Goal: Transaction & Acquisition: Subscribe to service/newsletter

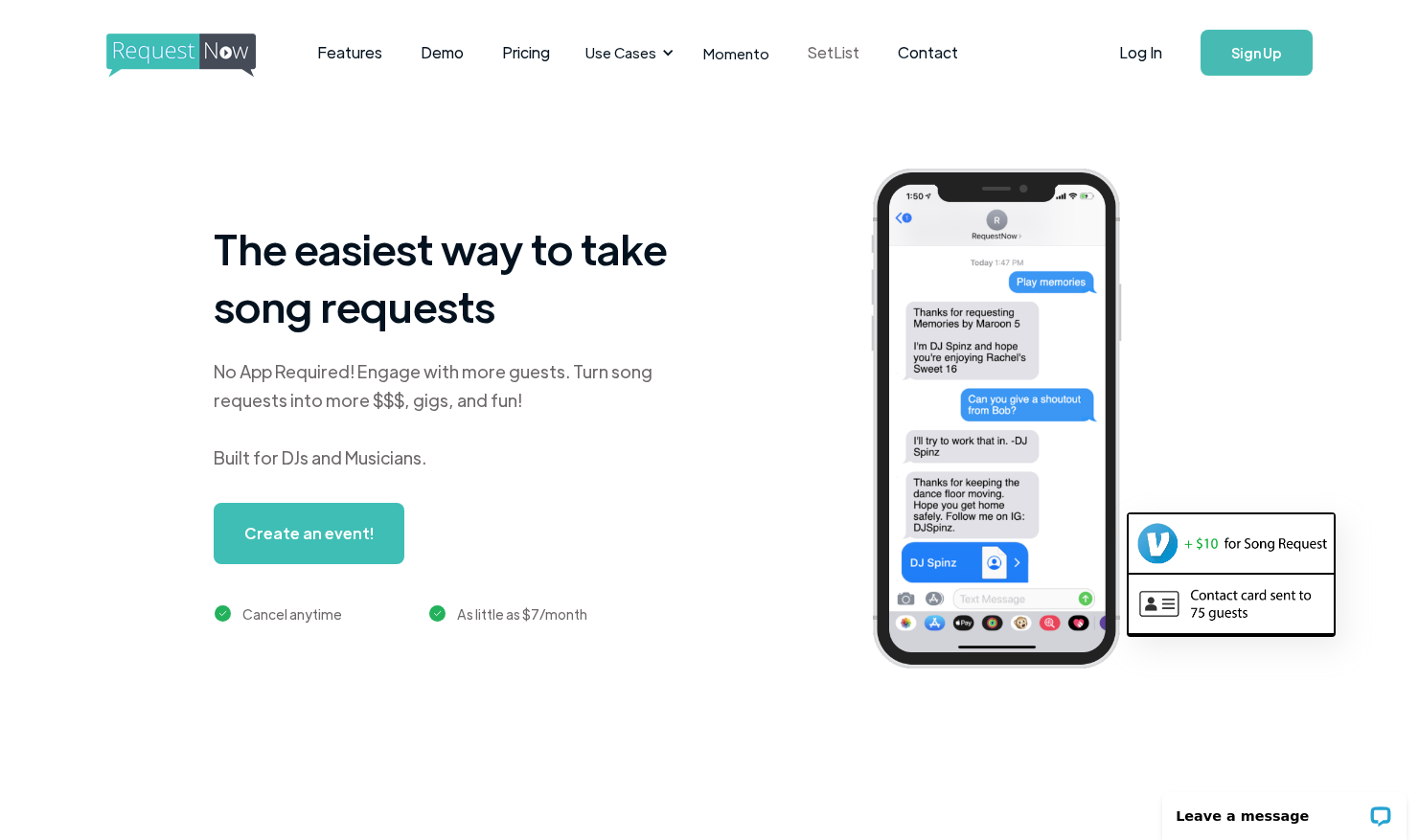
click at [819, 48] on link "SetList" at bounding box center [834, 52] width 90 height 60
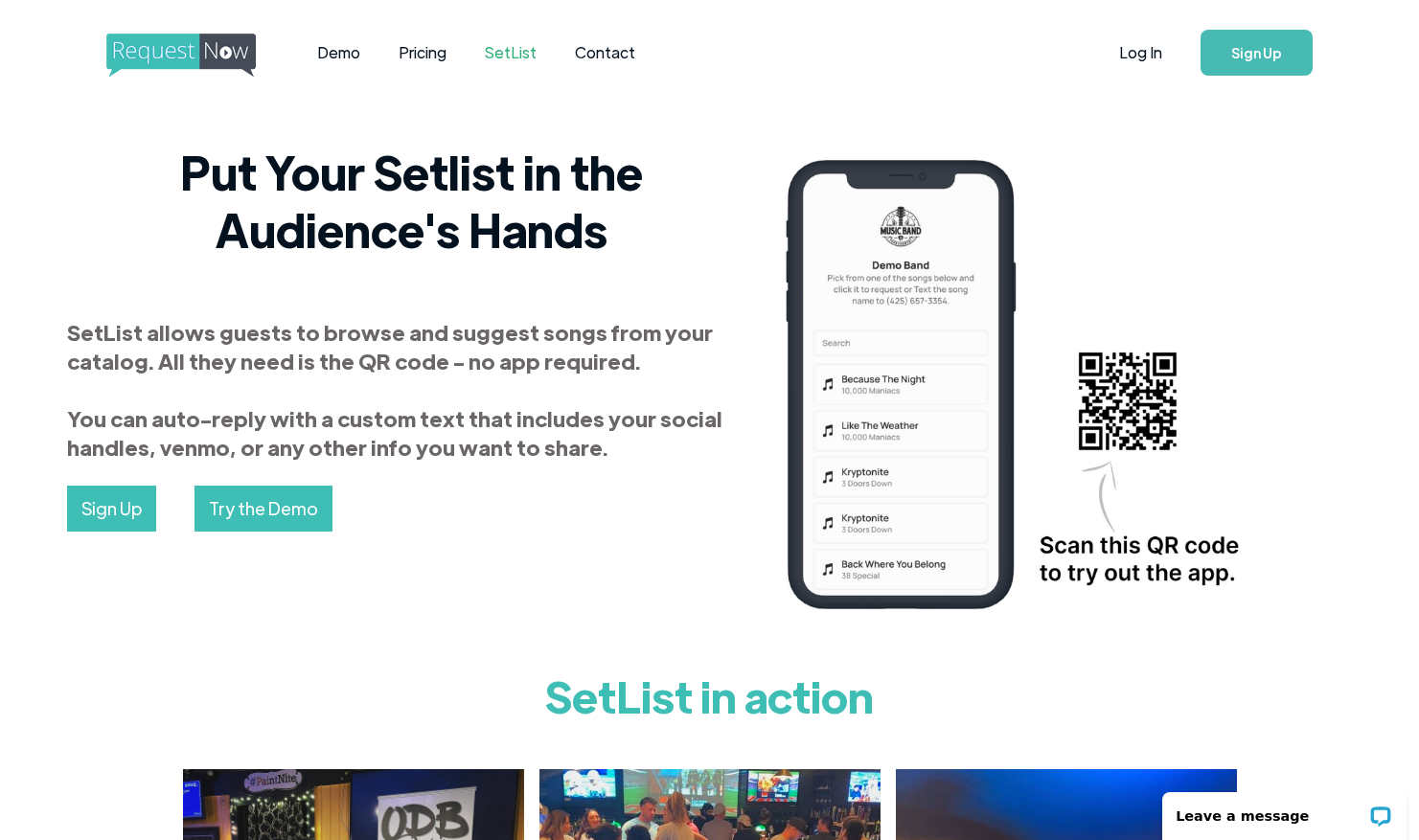
click at [1235, 53] on link "Sign Up" at bounding box center [1256, 52] width 112 height 46
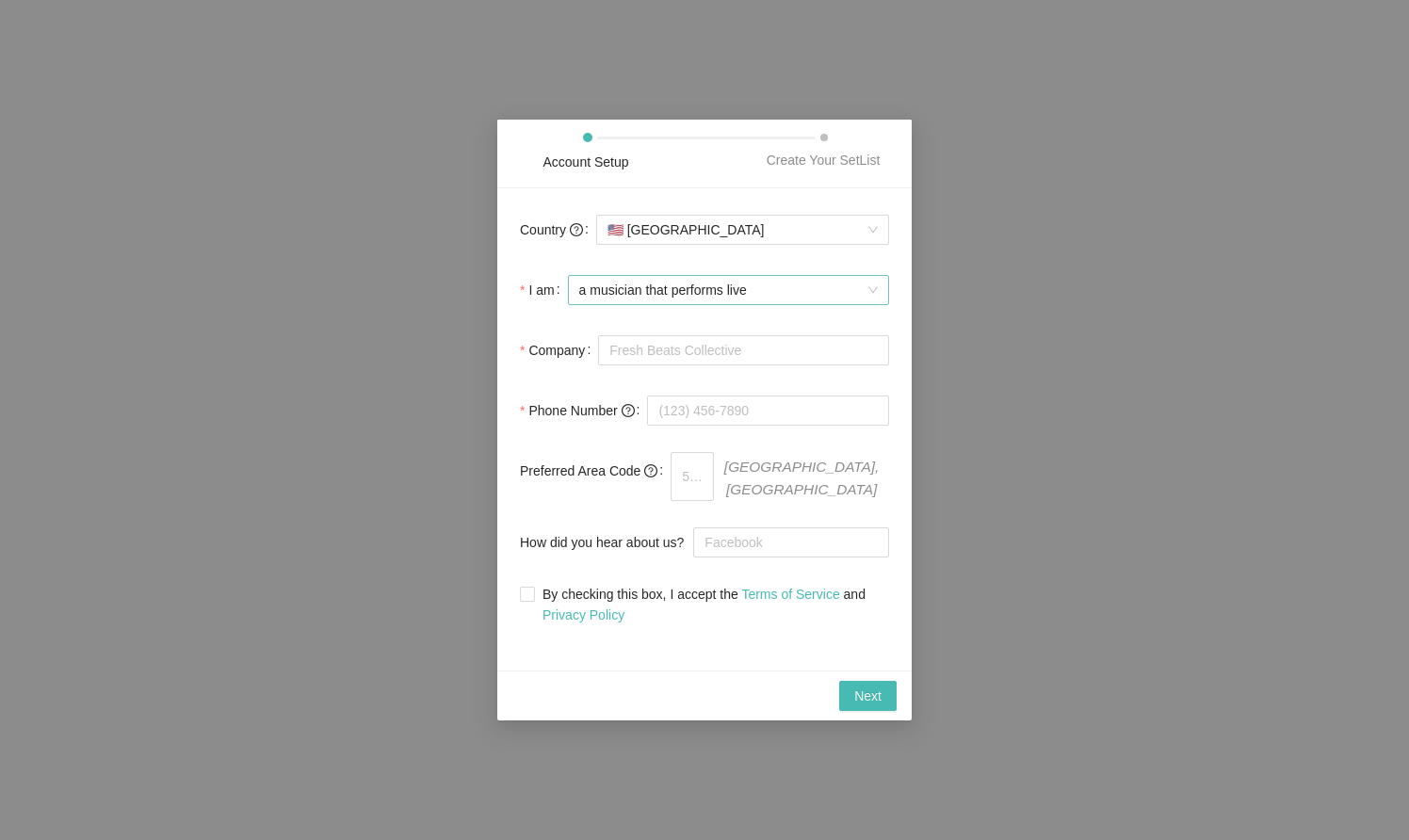
click at [776, 303] on span "a musician that performs live" at bounding box center [727, 289] width 298 height 28
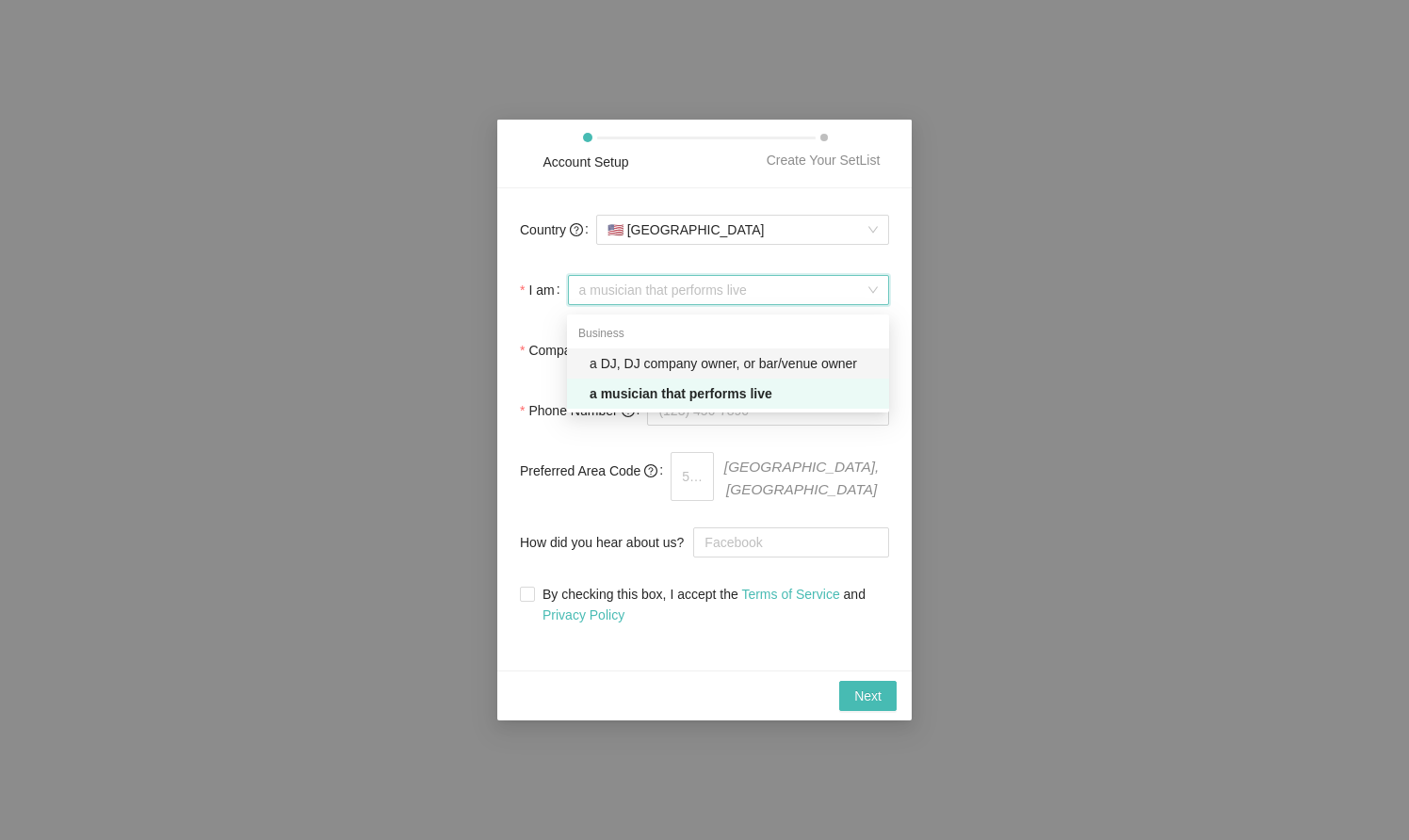
click at [752, 364] on div "a DJ, DJ company owner, or bar/venue owner" at bounding box center [733, 363] width 288 height 20
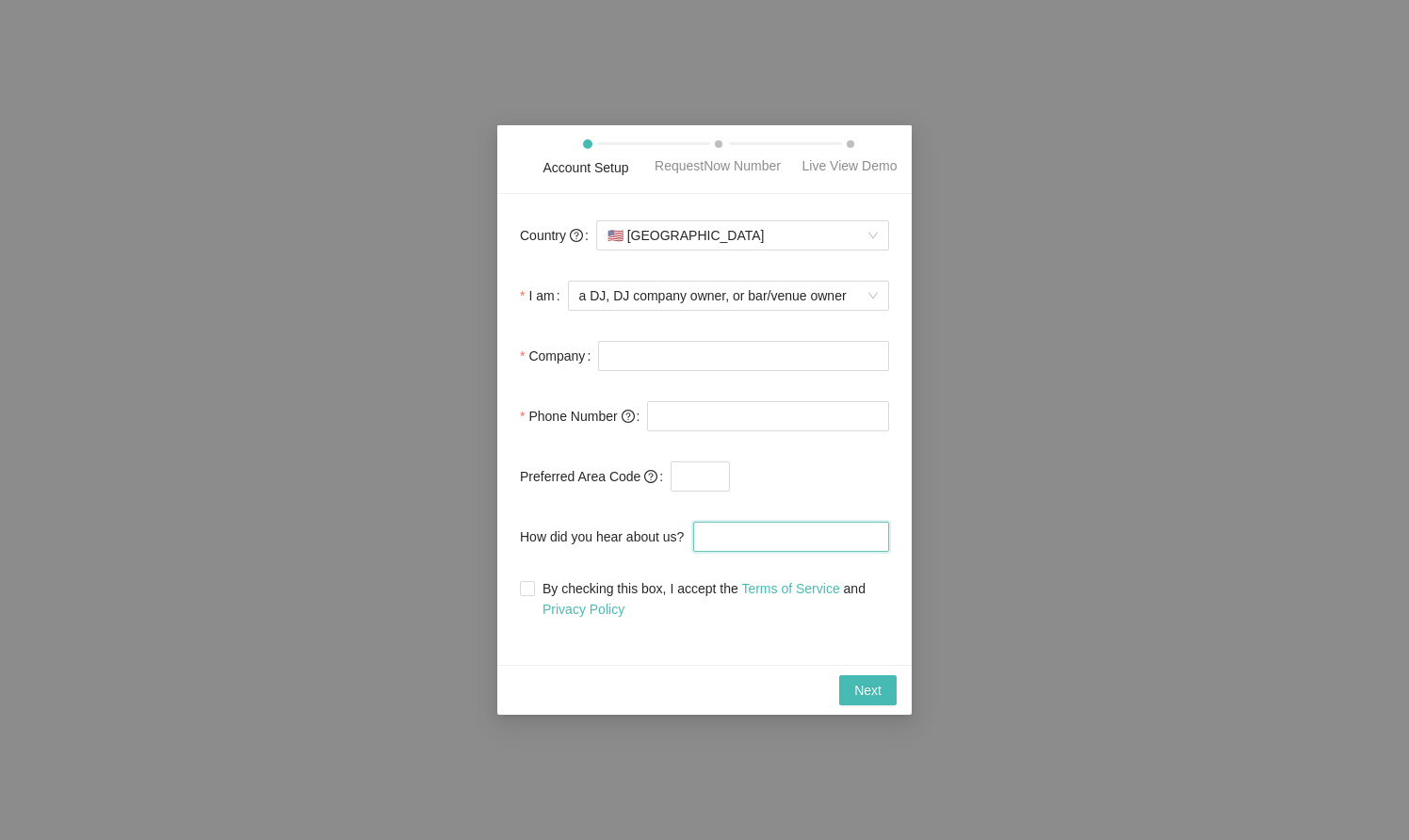
click at [762, 540] on input "How did you hear about us?" at bounding box center [791, 536] width 196 height 30
click at [710, 364] on input "Company" at bounding box center [744, 355] width 291 height 30
type input "Home"
click at [714, 422] on input "tel" at bounding box center [768, 416] width 242 height 30
type input "[PHONE_NUMBER]"
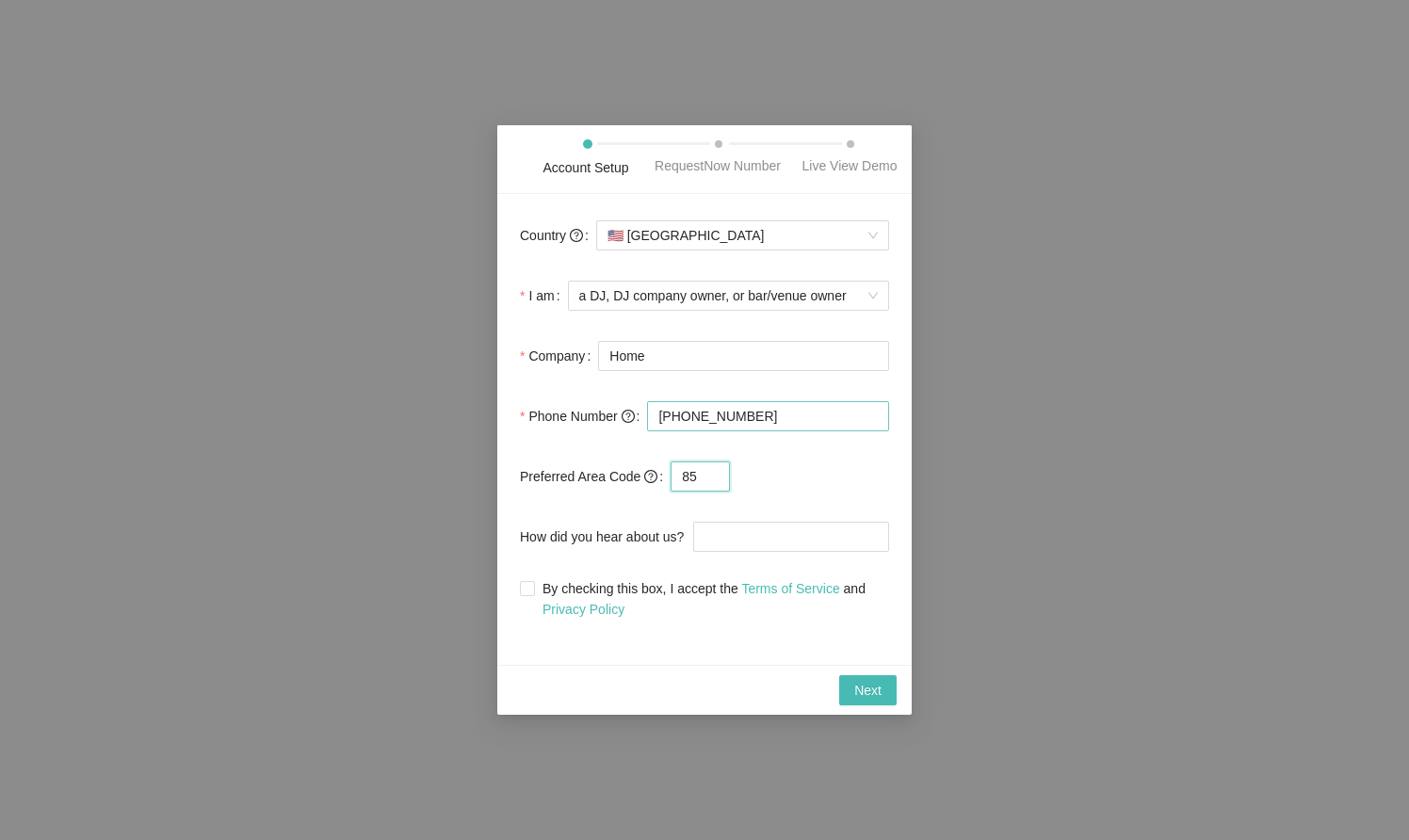
type input "8"
type input "480"
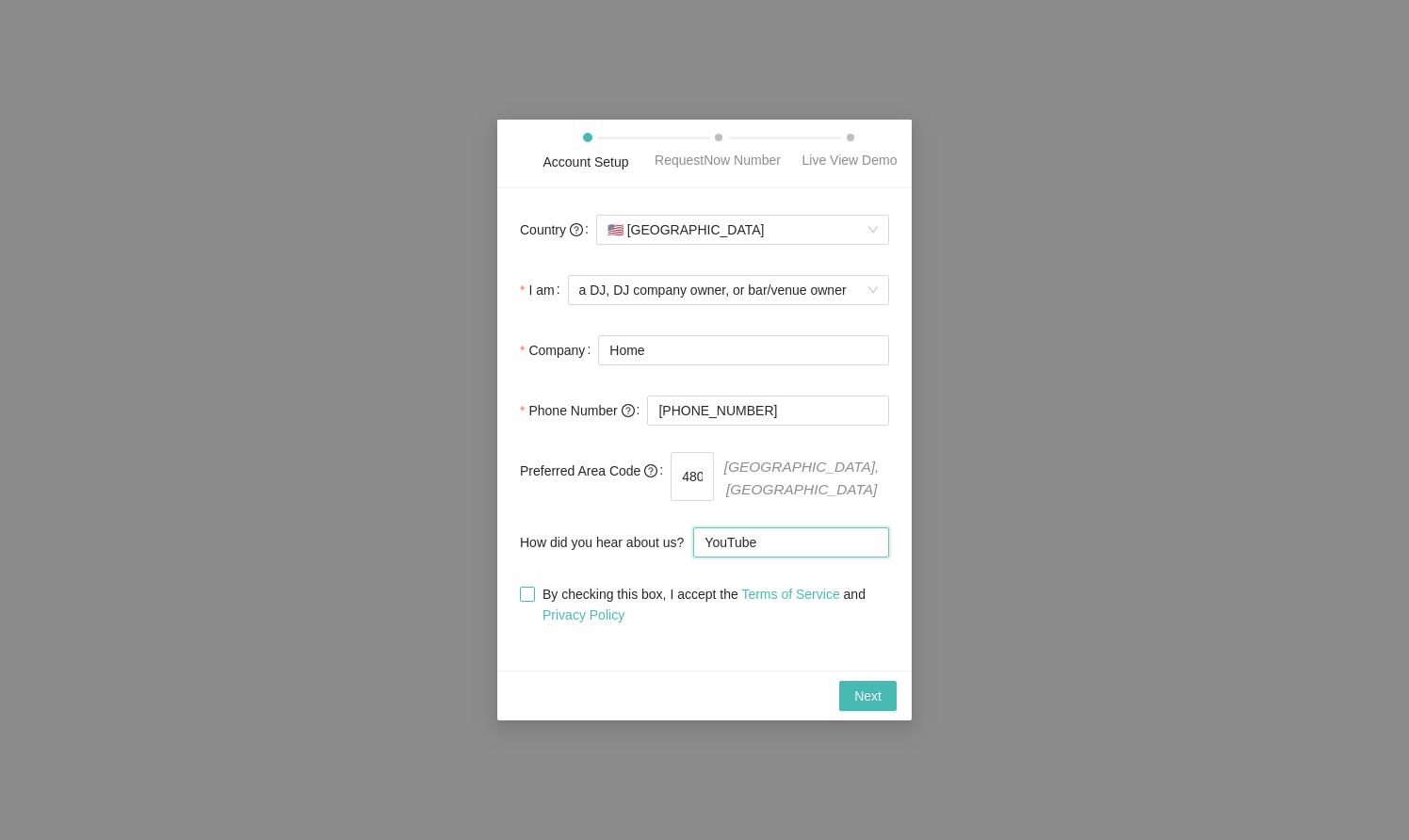
type input "YouTube"
click at [529, 600] on input "By checking this box, I accept the Terms of Service and Privacy Policy" at bounding box center [527, 593] width 14 height 14
checkbox input "true"
click at [864, 693] on span "Next" at bounding box center [868, 695] width 27 height 20
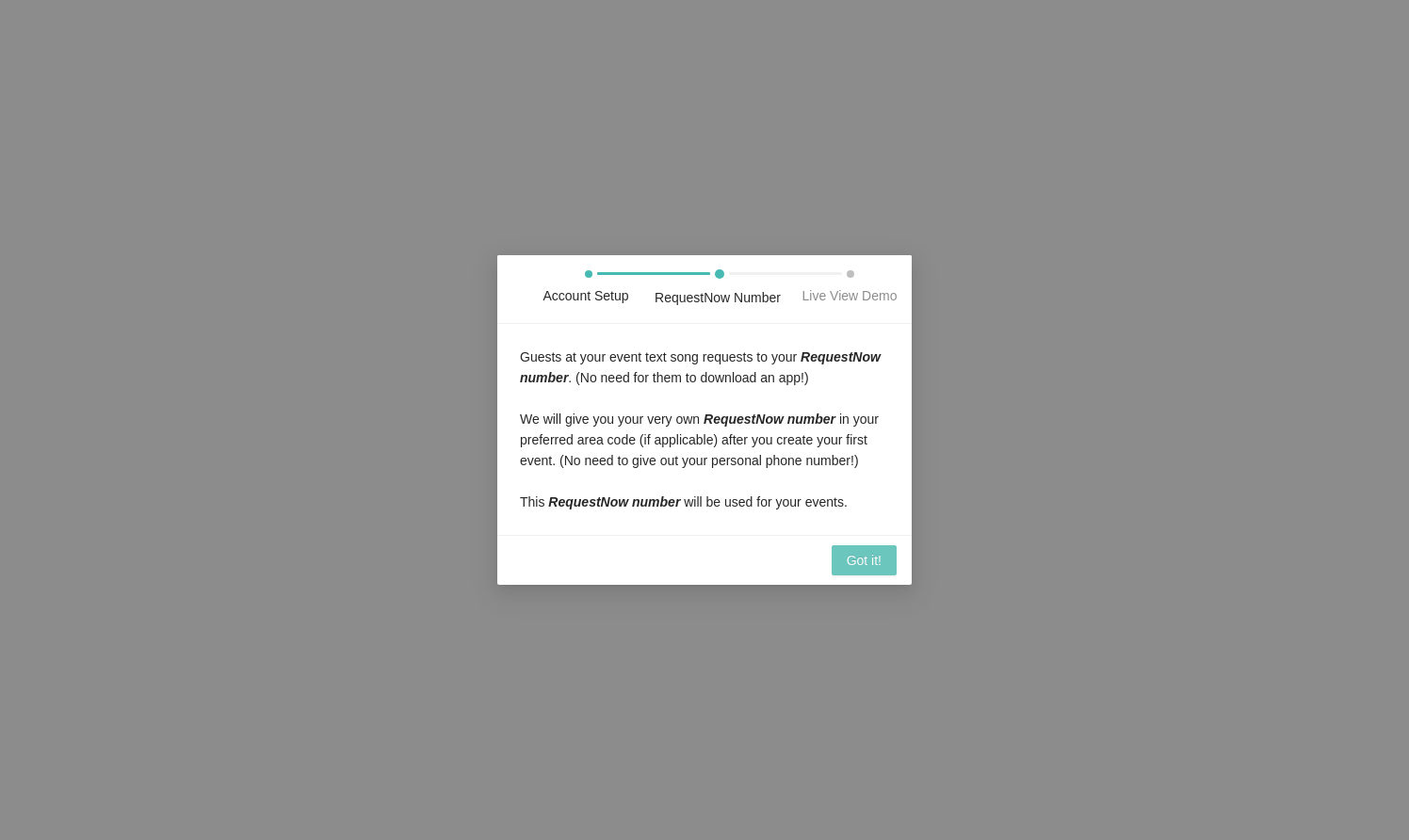
click at [868, 571] on span "Got it!" at bounding box center [864, 559] width 35 height 20
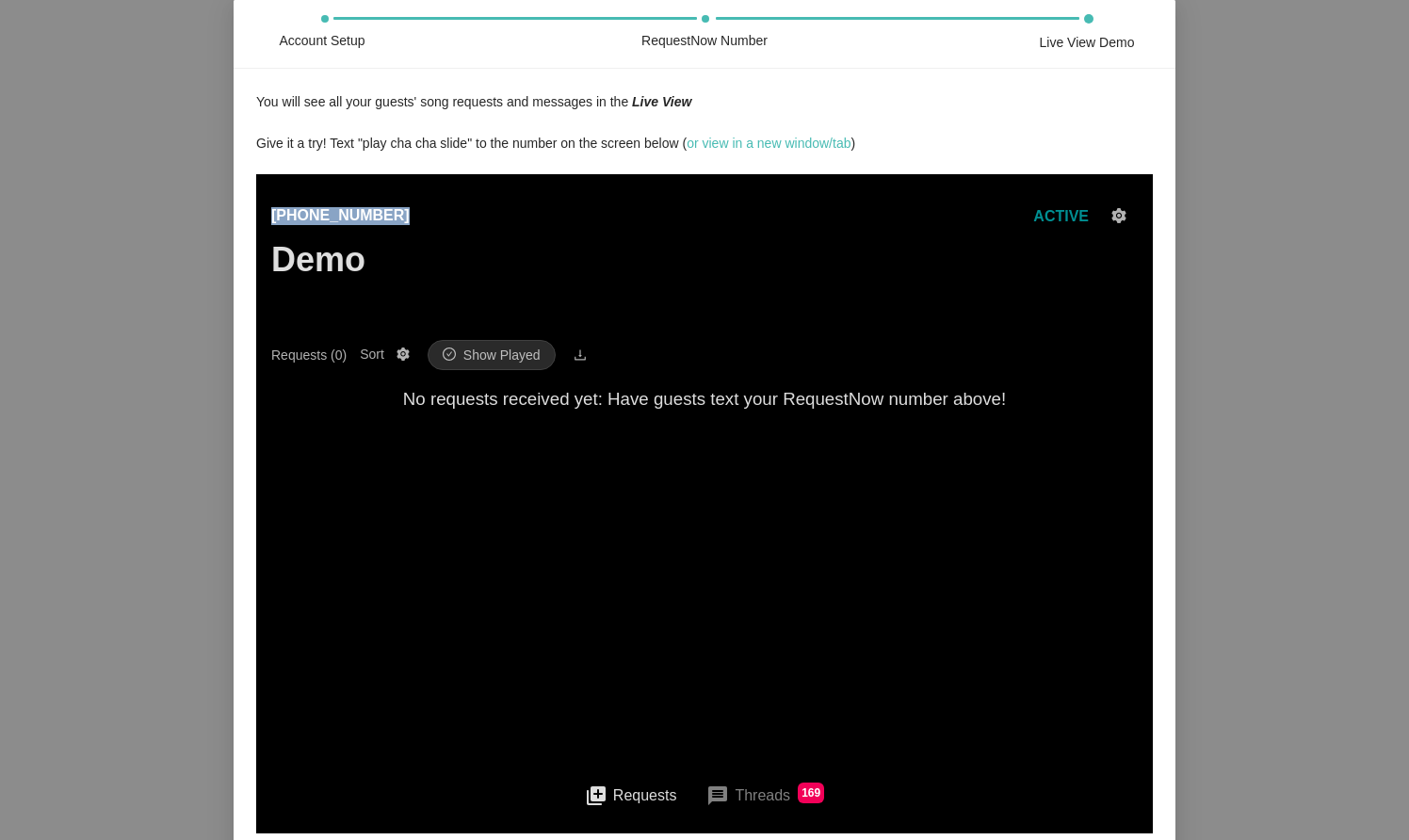
drag, startPoint x: 274, startPoint y: 212, endPoint x: 444, endPoint y: 217, distance: 170.1
click at [444, 217] on div "[PHONE_NUMBER] Demo ACTIVE" at bounding box center [704, 272] width 866 height 136
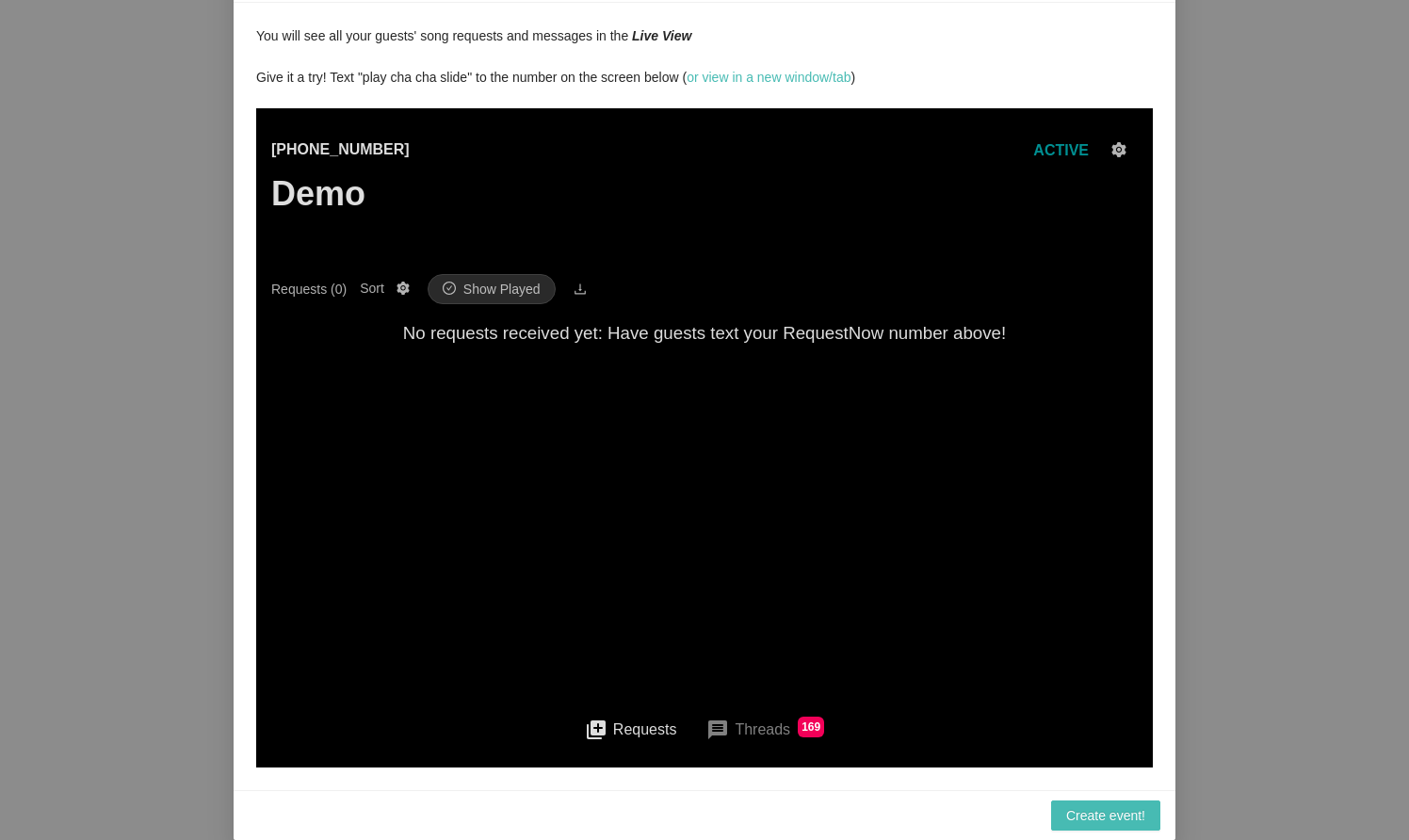
scroll to position [85, 0]
click at [1107, 807] on span "Create event!" at bounding box center [1105, 815] width 79 height 20
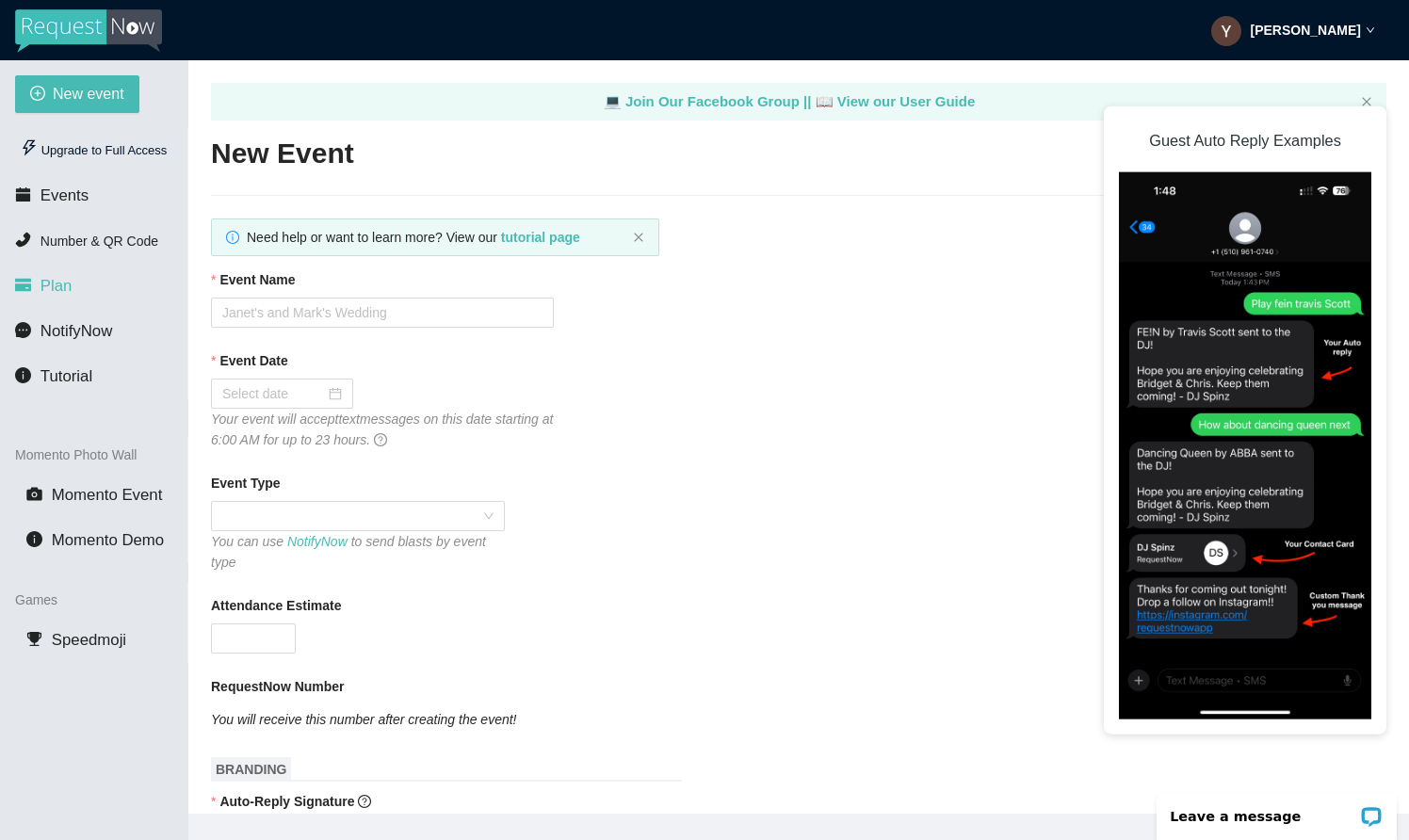
click at [74, 286] on li "Plan" at bounding box center [94, 285] width 187 height 38
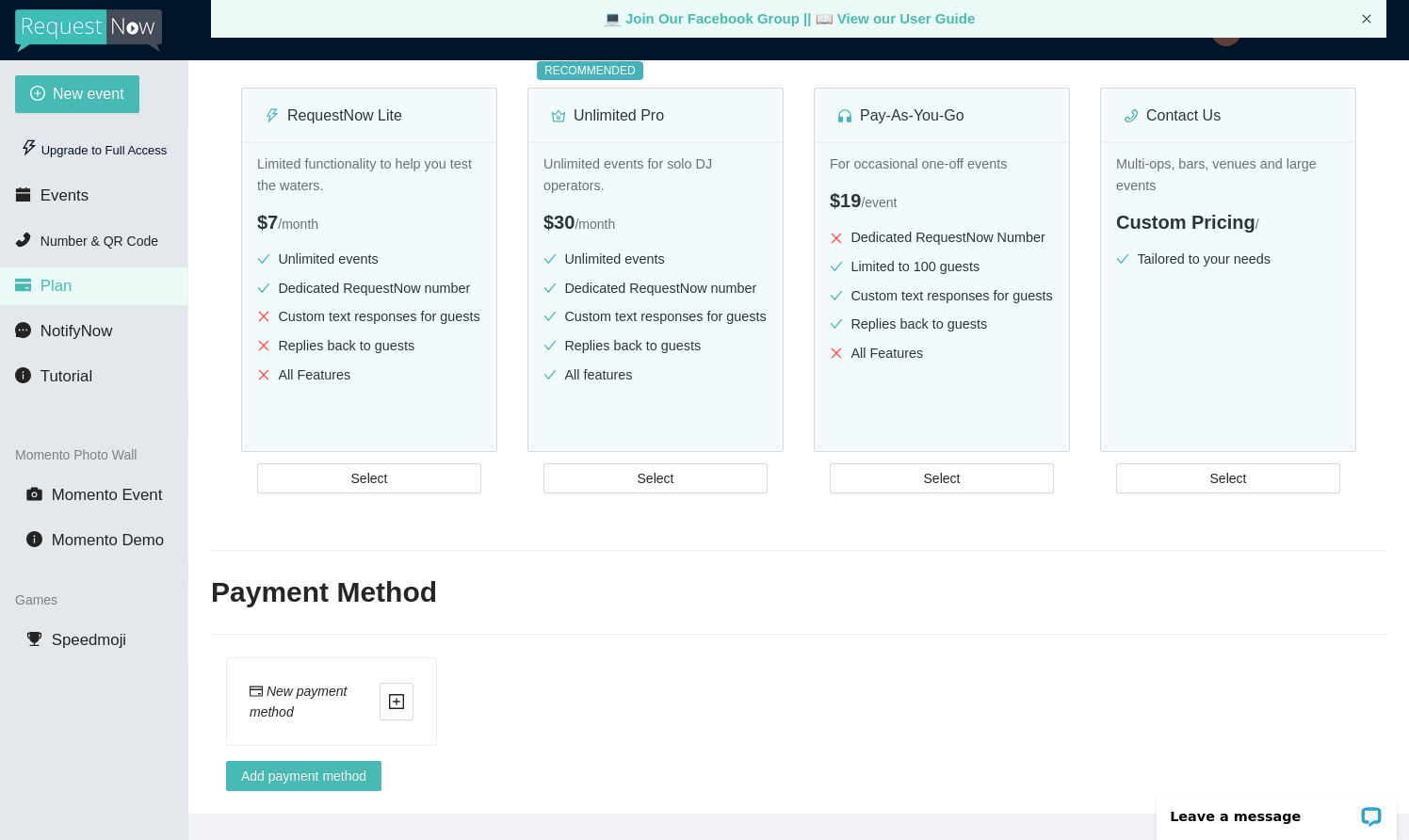
click at [1367, 20] on icon "close" at bounding box center [1367, 19] width 12 height 12
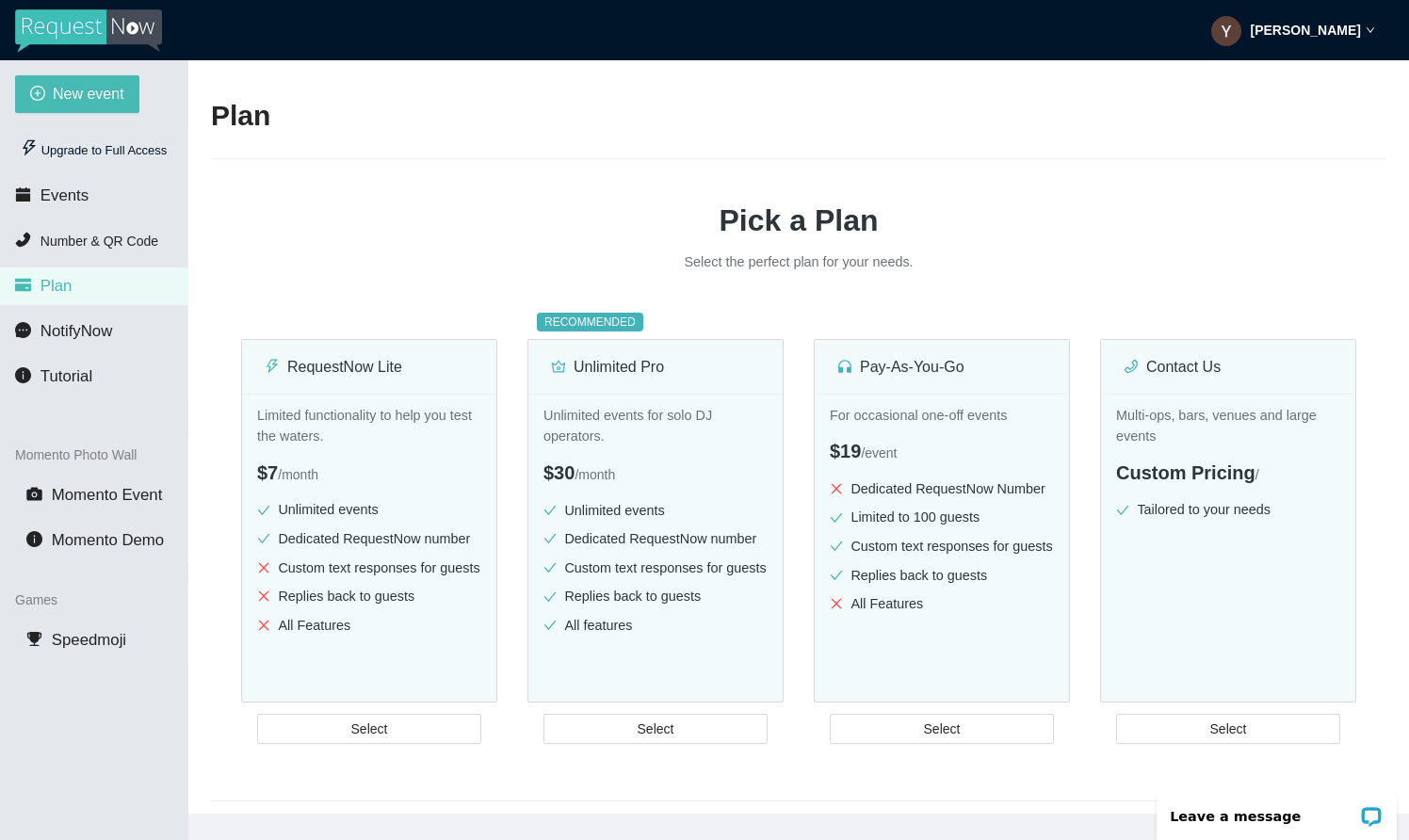
click at [68, 24] on img at bounding box center [89, 31] width 147 height 43
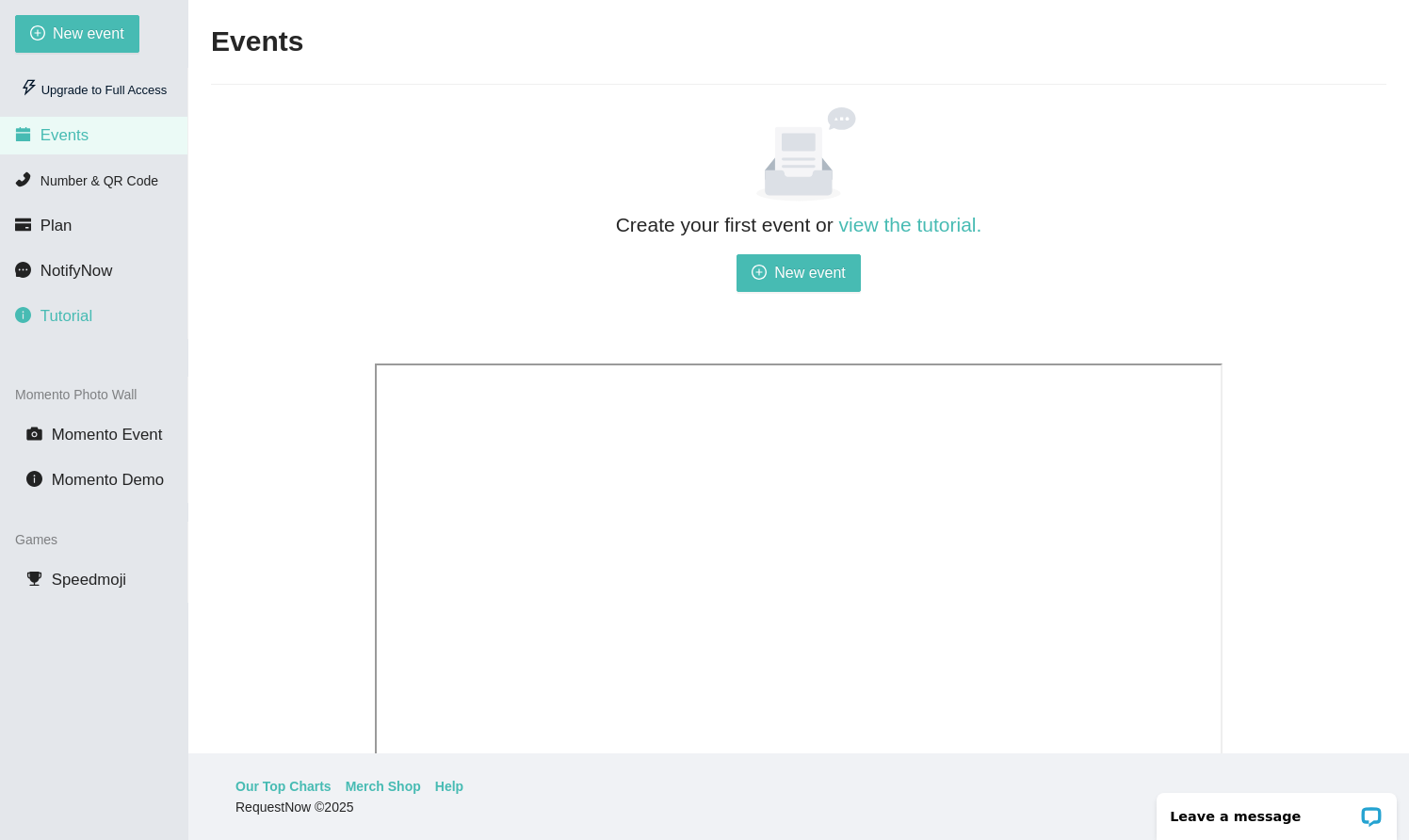
click at [78, 312] on span "Tutorial" at bounding box center [67, 315] width 52 height 18
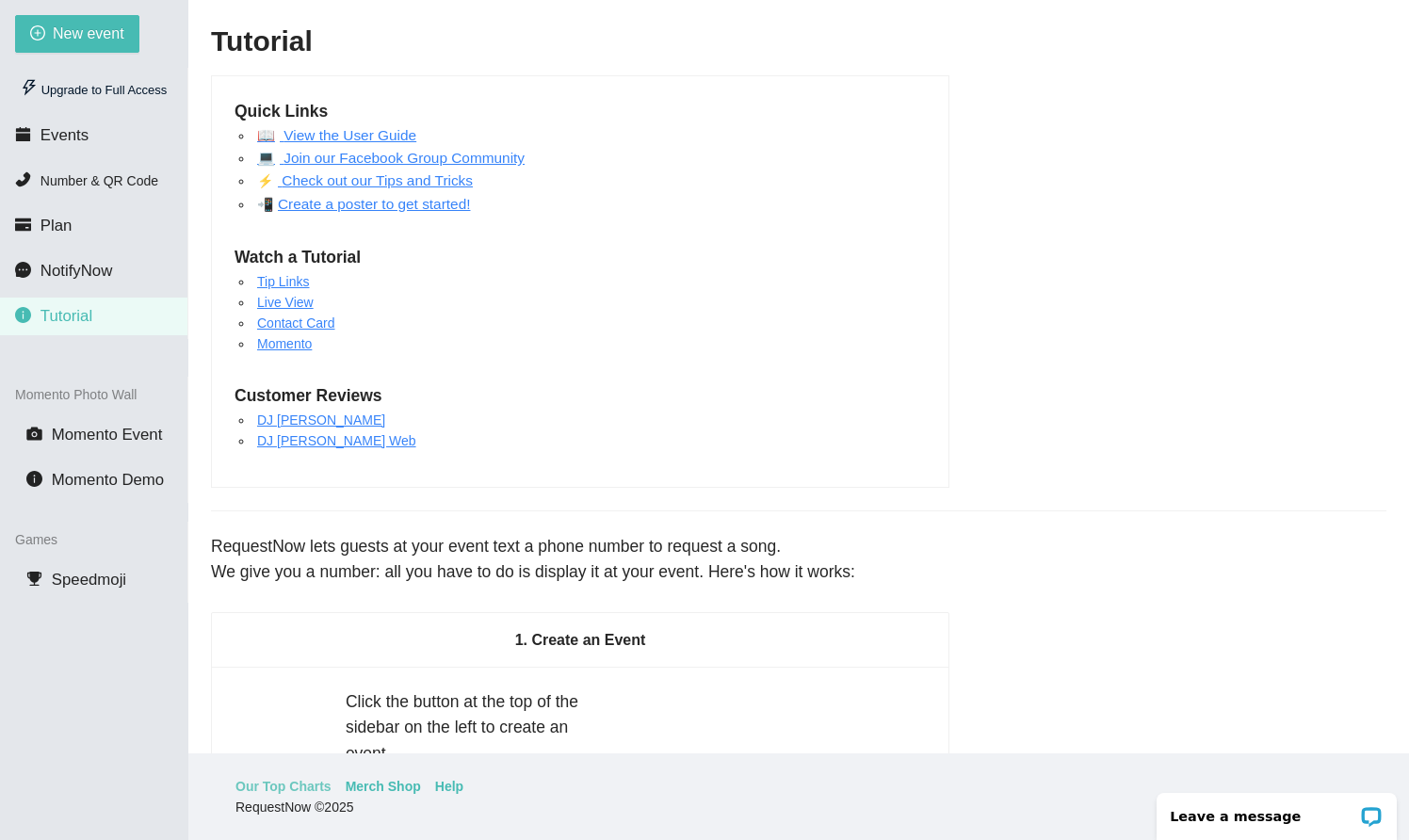
click at [291, 782] on link "Our Top Charts" at bounding box center [284, 786] width 96 height 20
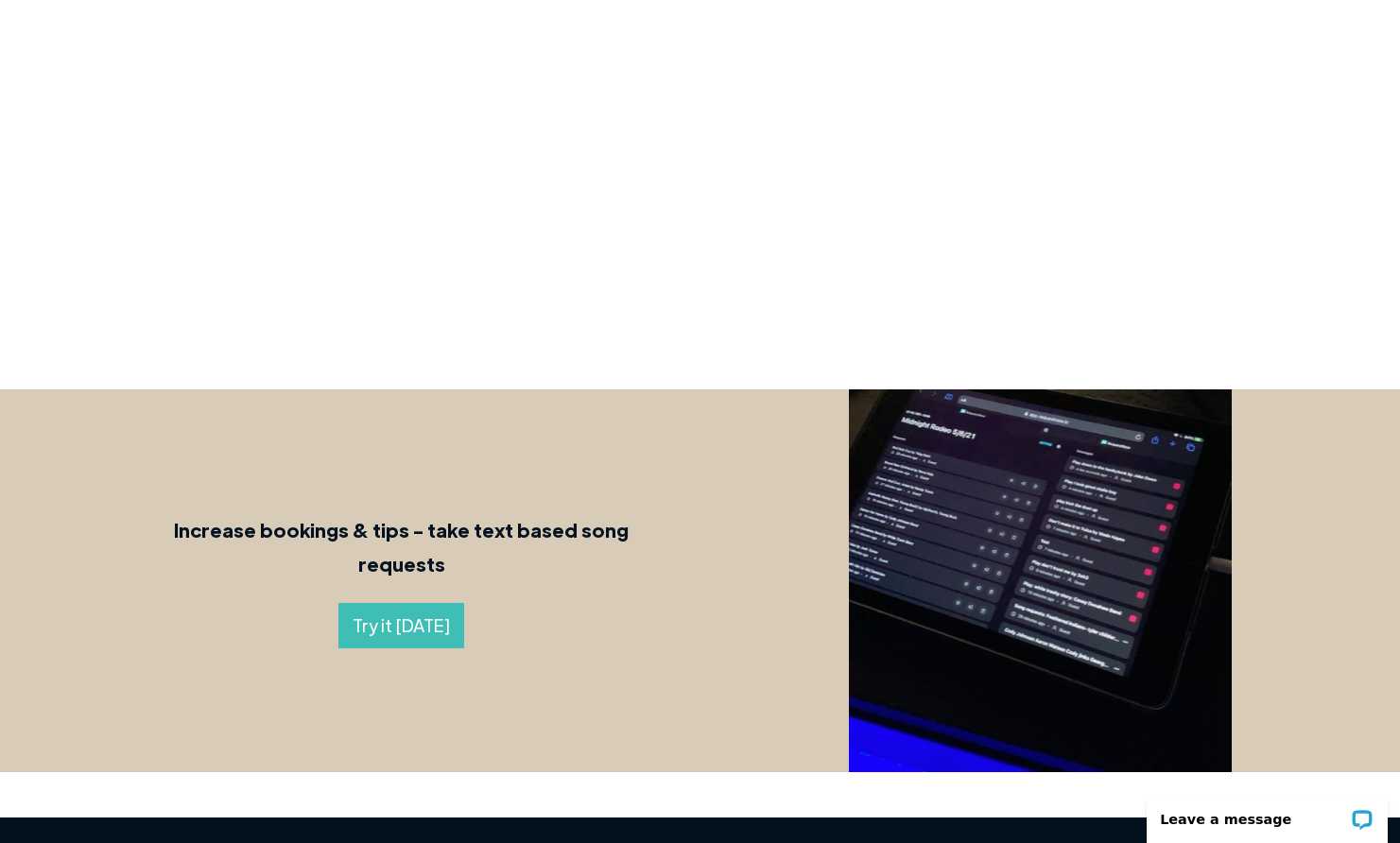
scroll to position [606, 0]
